Goal: Check status: Check status

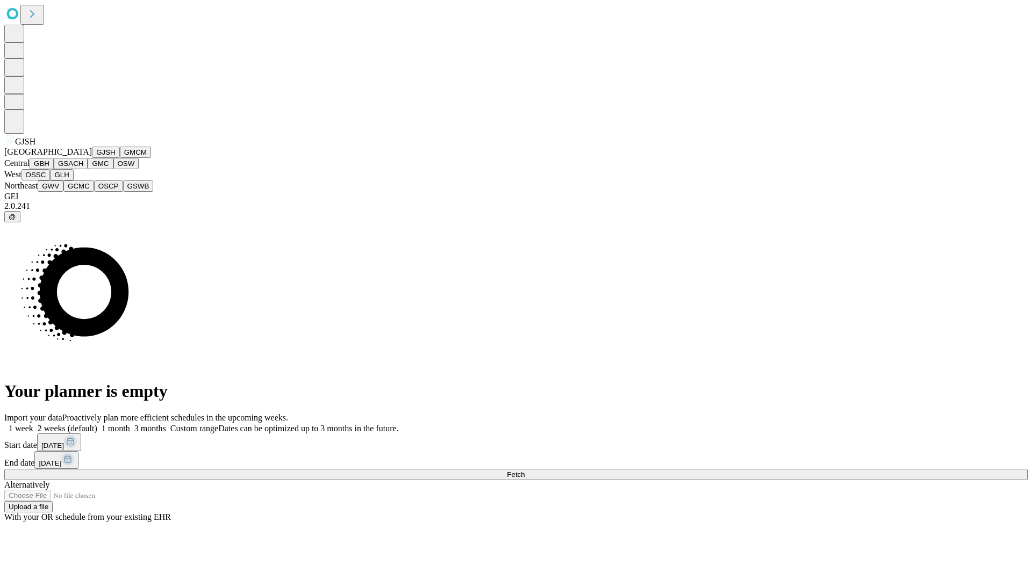
click at [92, 158] on button "GJSH" at bounding box center [106, 152] width 28 height 11
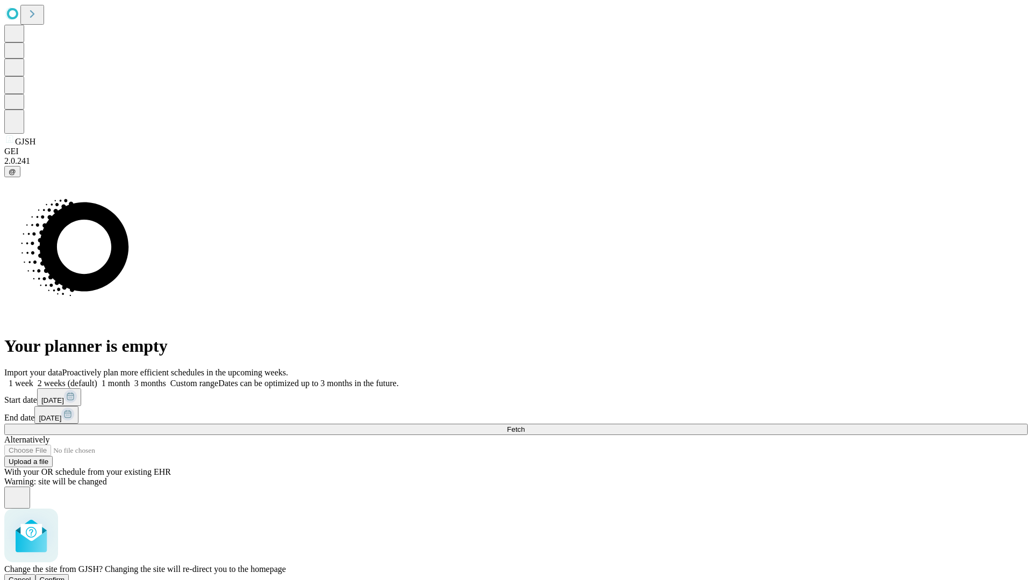
click at [65, 576] on span "Confirm" at bounding box center [52, 580] width 25 height 8
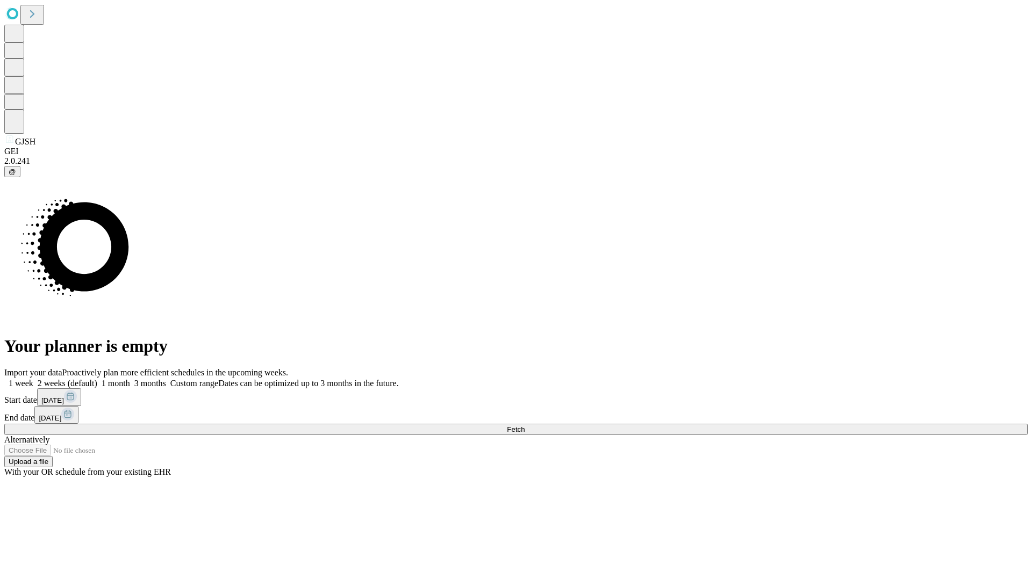
click at [33, 379] on label "1 week" at bounding box center [18, 383] width 29 height 9
click at [524, 426] on span "Fetch" at bounding box center [516, 430] width 18 height 8
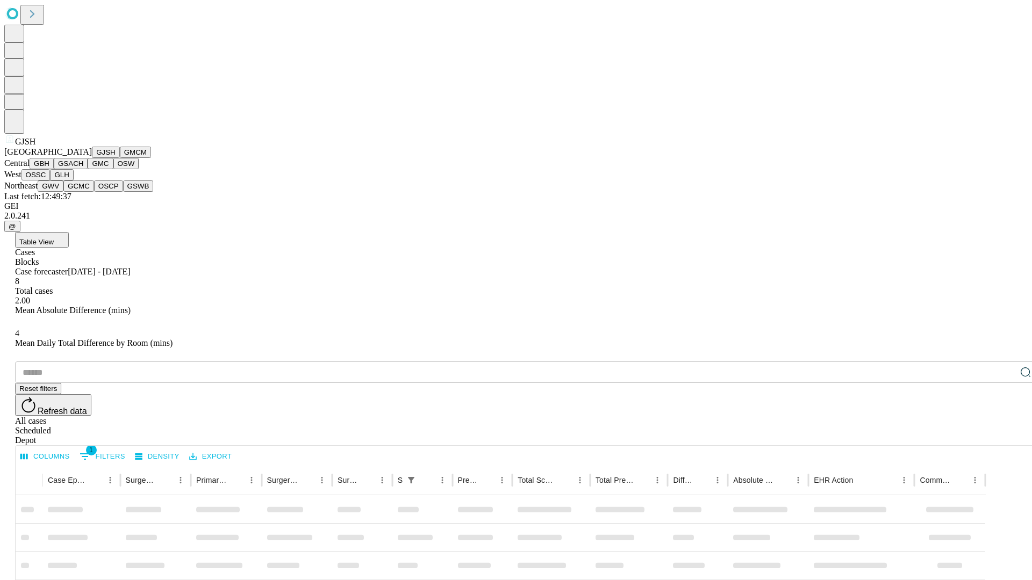
click at [120, 158] on button "GMCM" at bounding box center [135, 152] width 31 height 11
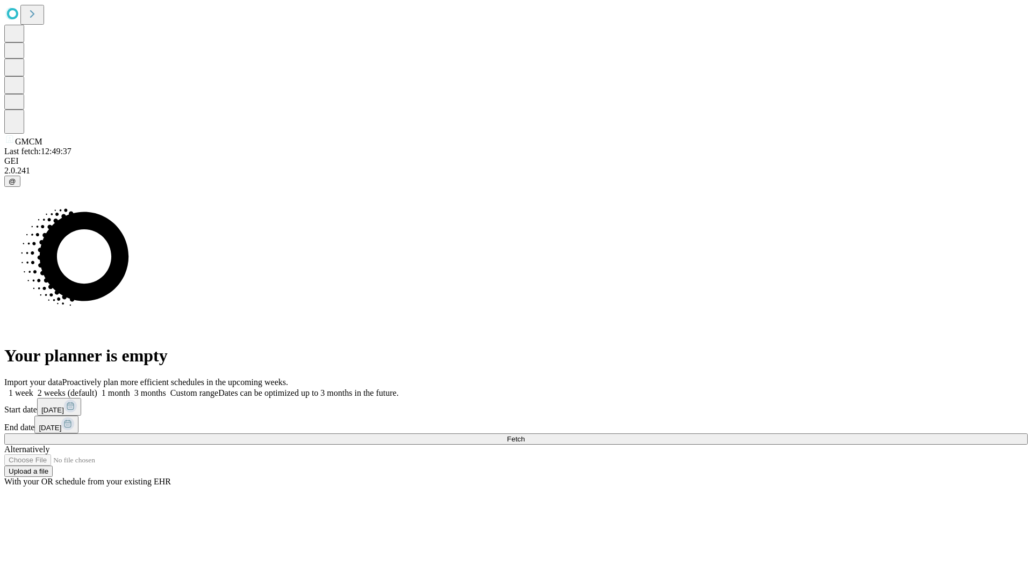
click at [33, 389] on label "1 week" at bounding box center [18, 393] width 29 height 9
click at [524, 435] on span "Fetch" at bounding box center [516, 439] width 18 height 8
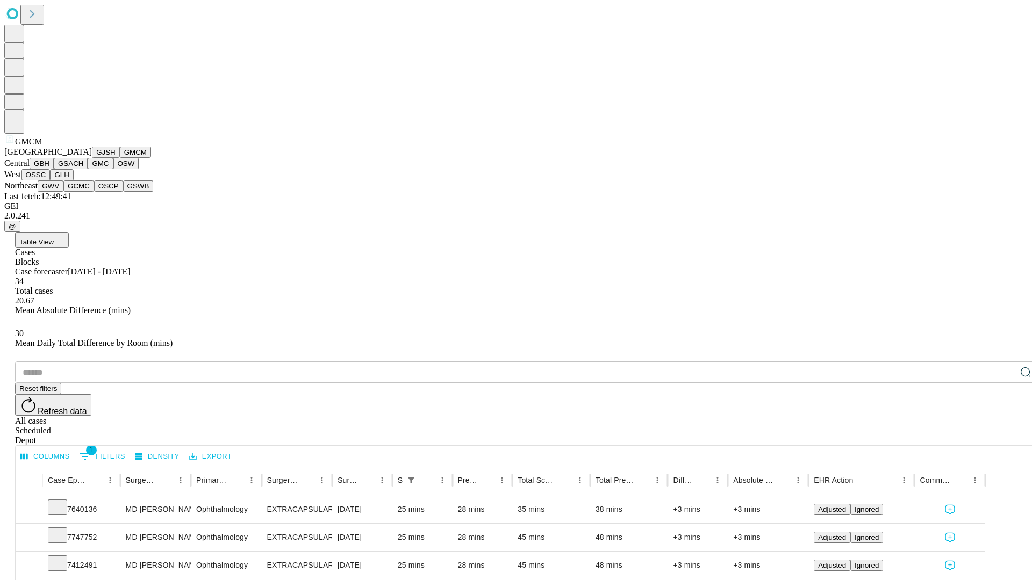
click at [54, 169] on button "GBH" at bounding box center [42, 163] width 24 height 11
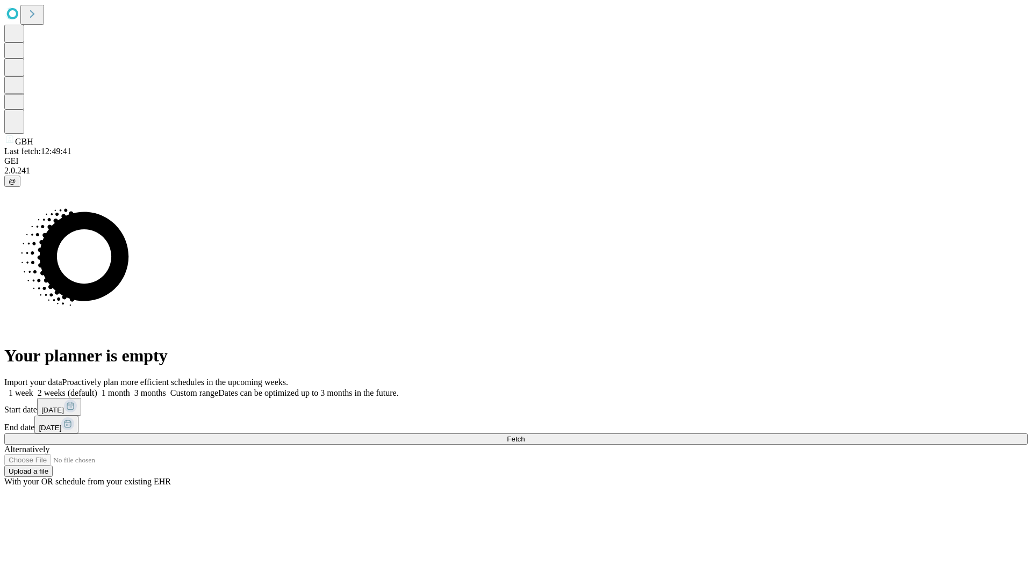
click at [33, 389] on label "1 week" at bounding box center [18, 393] width 29 height 9
click at [524, 435] on span "Fetch" at bounding box center [516, 439] width 18 height 8
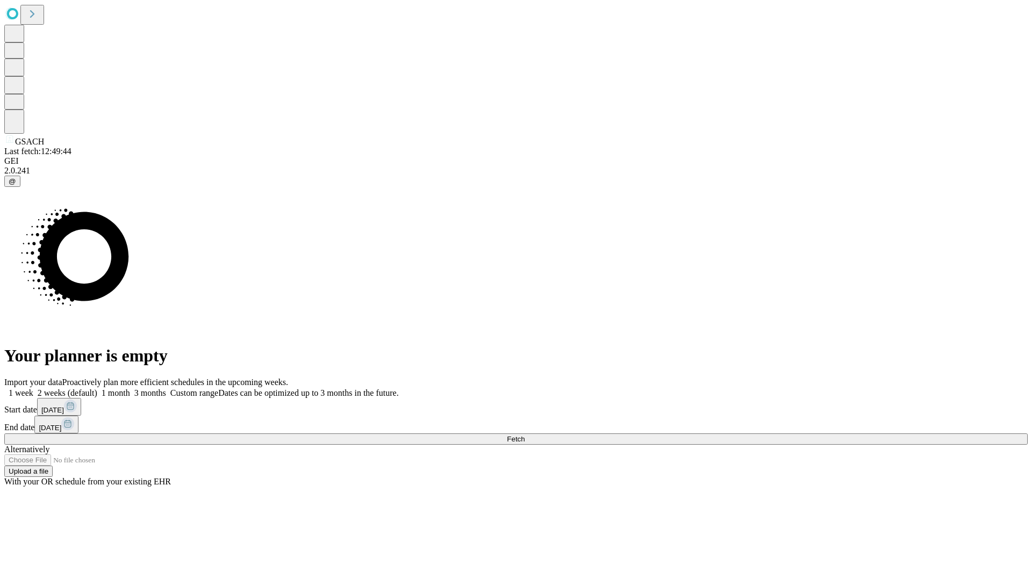
click at [33, 389] on label "1 week" at bounding box center [18, 393] width 29 height 9
click at [524, 435] on span "Fetch" at bounding box center [516, 439] width 18 height 8
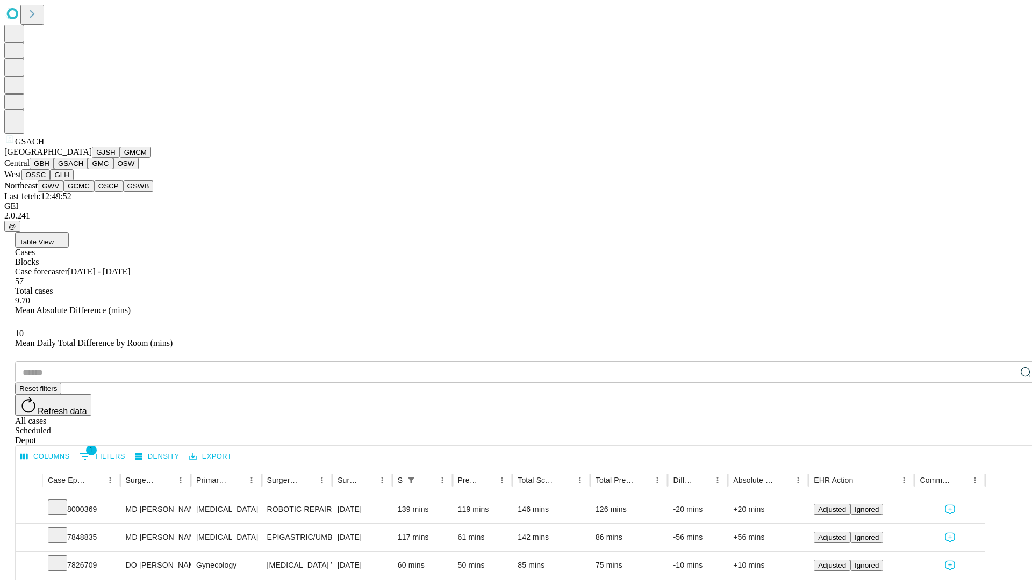
click at [88, 169] on button "GMC" at bounding box center [100, 163] width 25 height 11
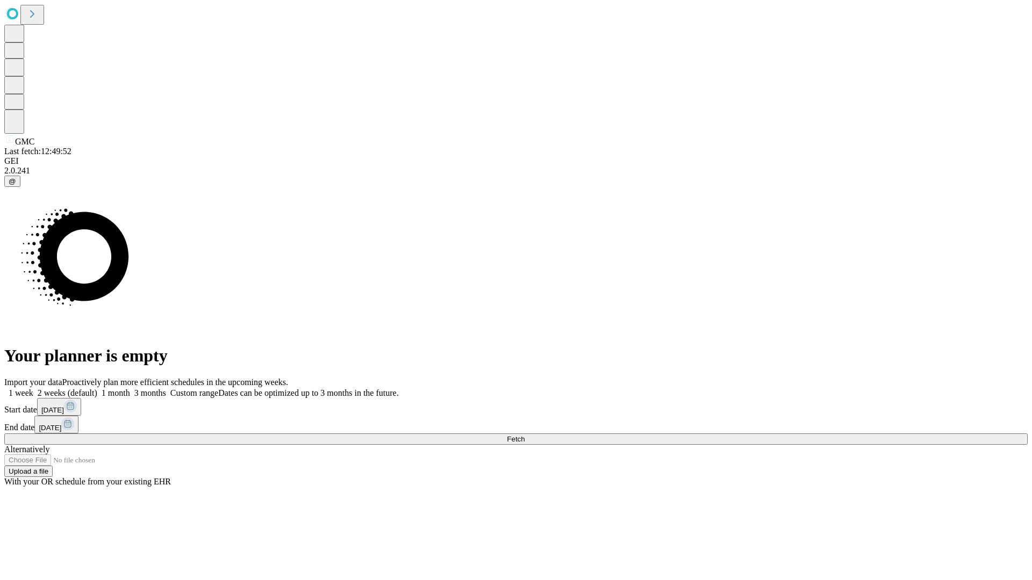
click at [33, 389] on label "1 week" at bounding box center [18, 393] width 29 height 9
click at [524, 435] on span "Fetch" at bounding box center [516, 439] width 18 height 8
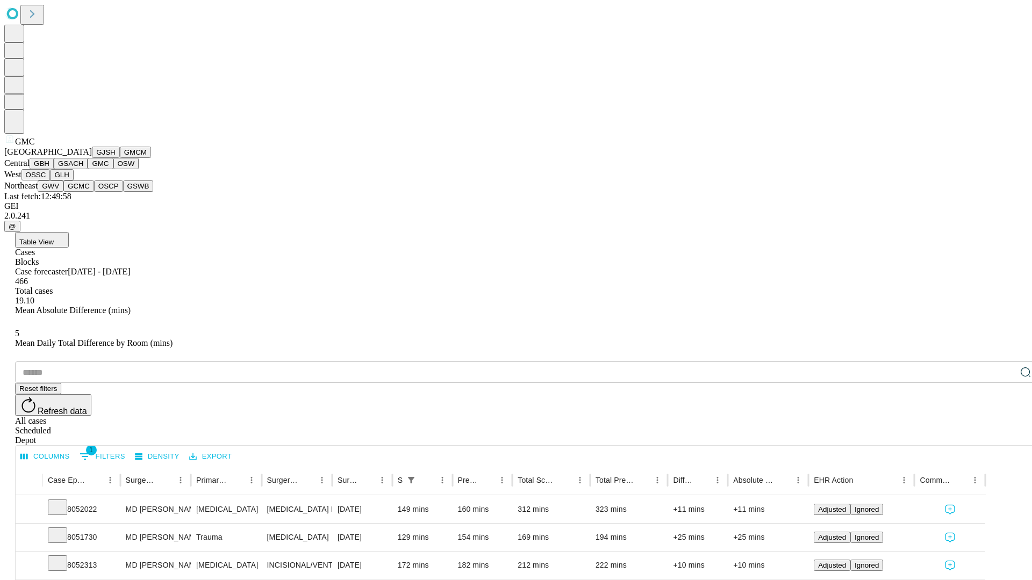
click at [113, 169] on button "OSW" at bounding box center [126, 163] width 26 height 11
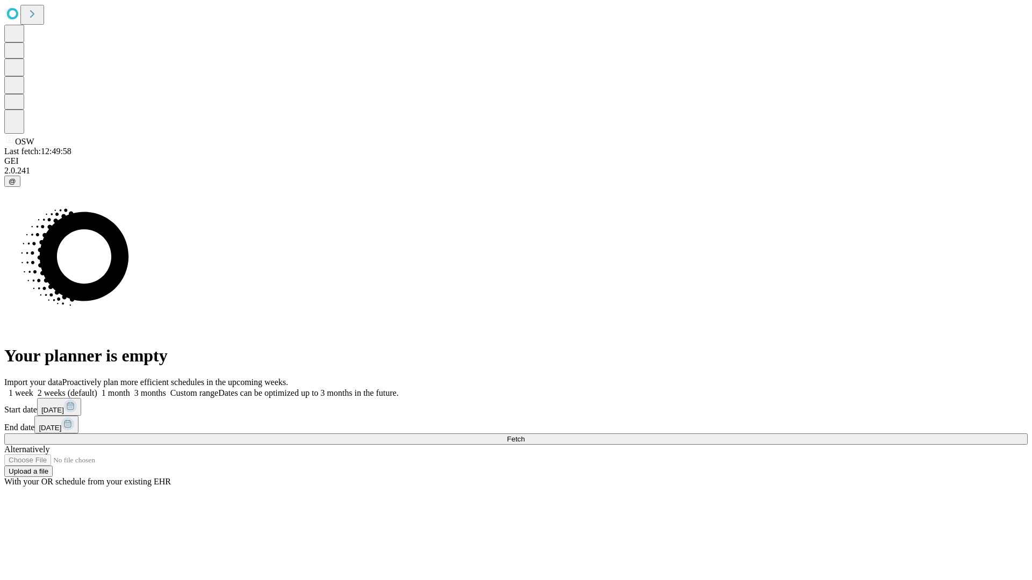
click at [33, 389] on label "1 week" at bounding box center [18, 393] width 29 height 9
click at [524, 435] on span "Fetch" at bounding box center [516, 439] width 18 height 8
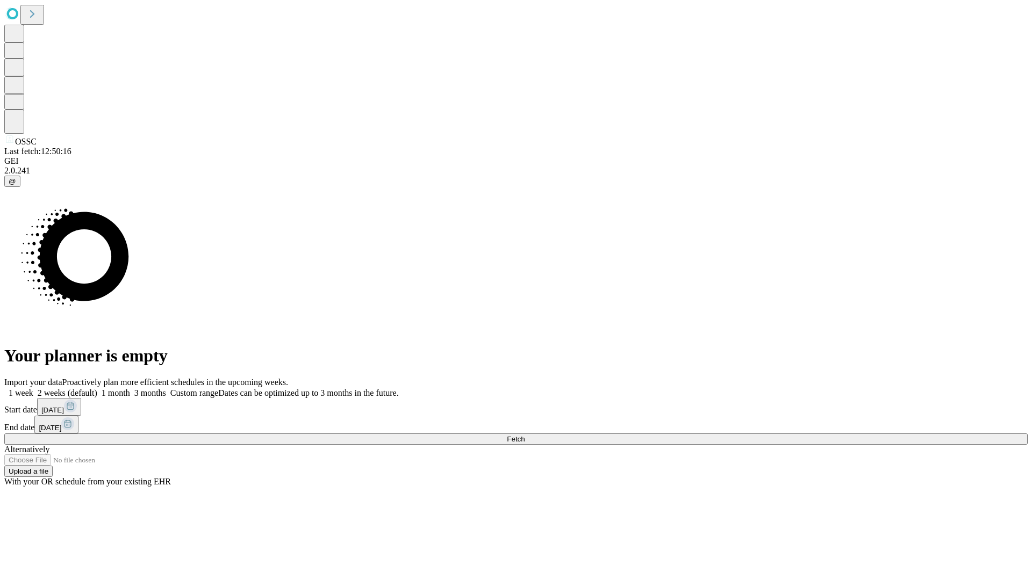
click at [33, 389] on label "1 week" at bounding box center [18, 393] width 29 height 9
click at [524, 435] on span "Fetch" at bounding box center [516, 439] width 18 height 8
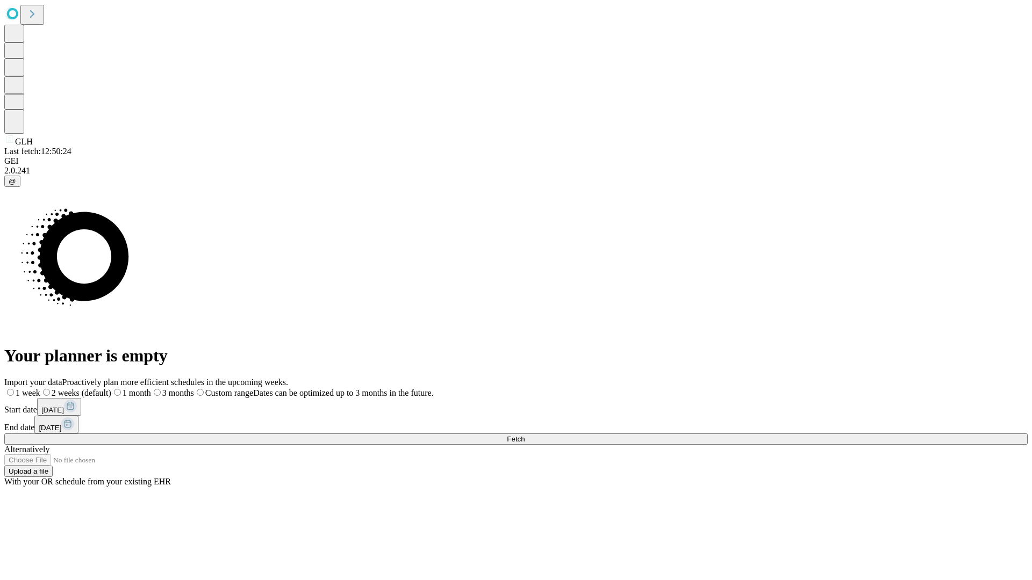
click at [40, 389] on label "1 week" at bounding box center [22, 393] width 36 height 9
click at [524, 435] on span "Fetch" at bounding box center [516, 439] width 18 height 8
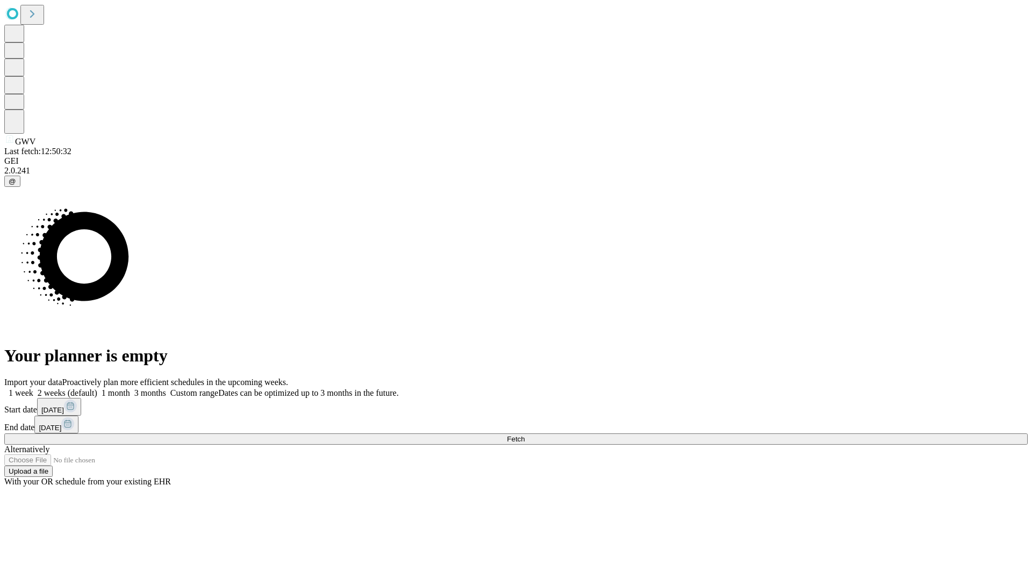
click at [33, 389] on label "1 week" at bounding box center [18, 393] width 29 height 9
click at [524, 435] on span "Fetch" at bounding box center [516, 439] width 18 height 8
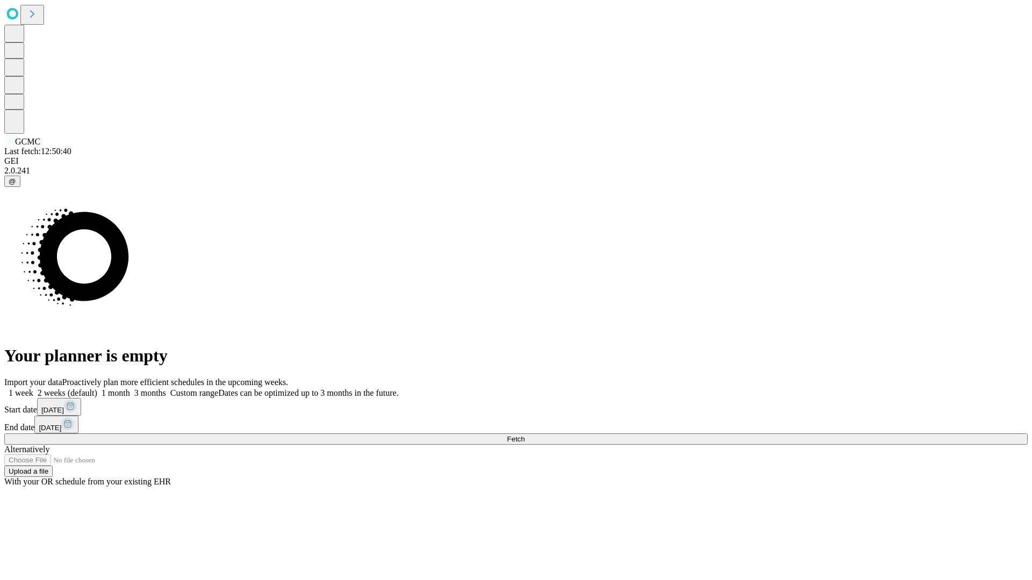
click at [33, 389] on label "1 week" at bounding box center [18, 393] width 29 height 9
click at [524, 435] on span "Fetch" at bounding box center [516, 439] width 18 height 8
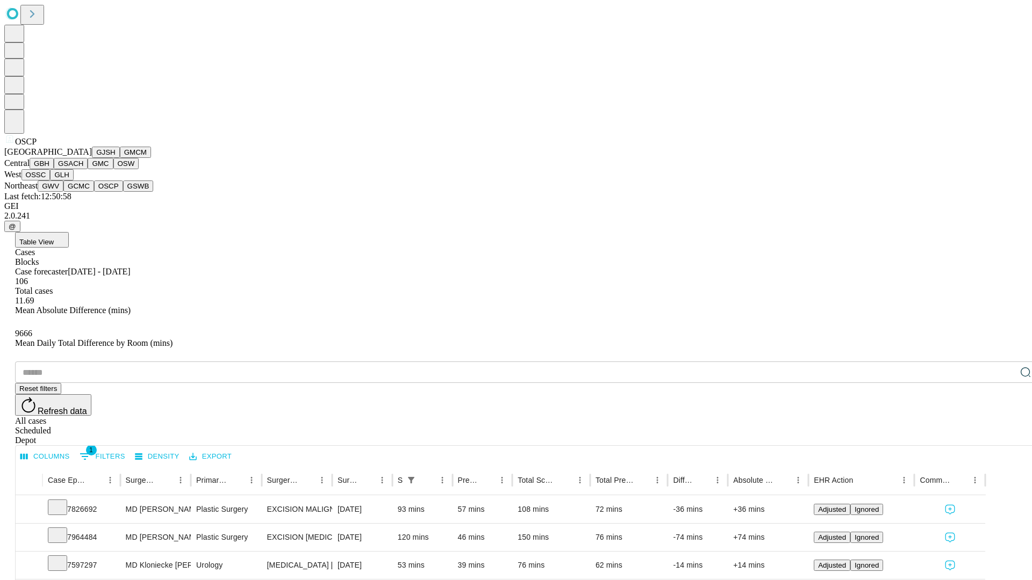
click at [123, 192] on button "GSWB" at bounding box center [138, 186] width 31 height 11
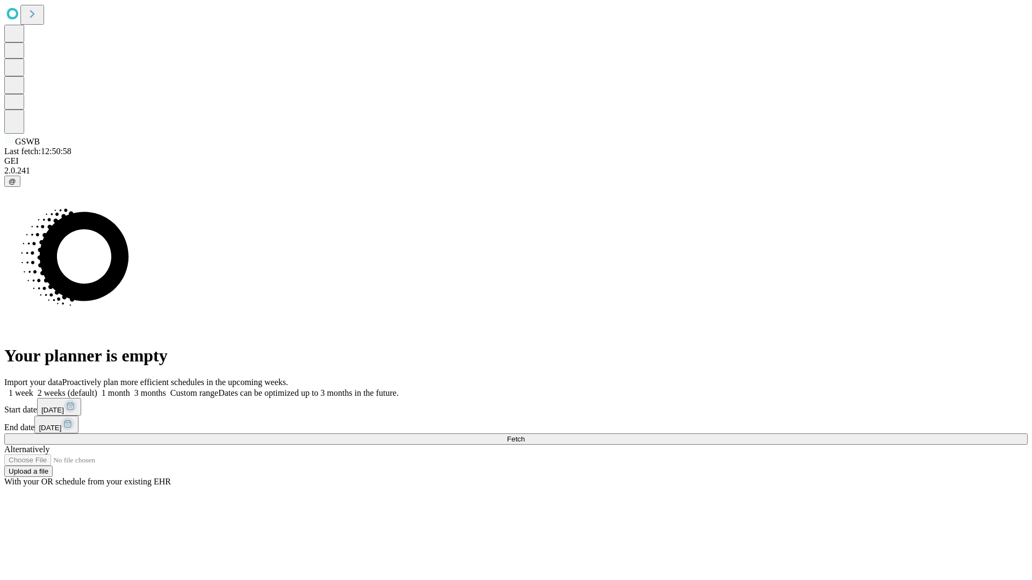
click at [33, 389] on label "1 week" at bounding box center [18, 393] width 29 height 9
click at [524, 435] on span "Fetch" at bounding box center [516, 439] width 18 height 8
